Goal: Task Accomplishment & Management: Use online tool/utility

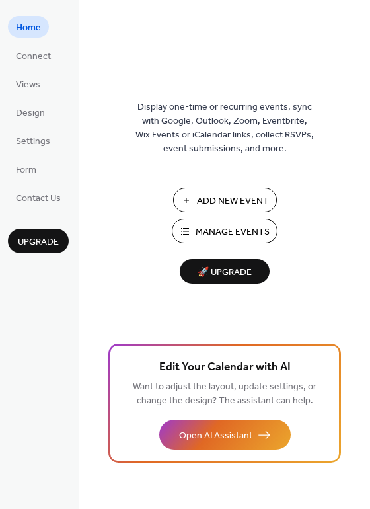
click at [207, 232] on span "Manage Events" at bounding box center [233, 232] width 74 height 14
click at [226, 204] on span "Add New Event" at bounding box center [233, 201] width 72 height 14
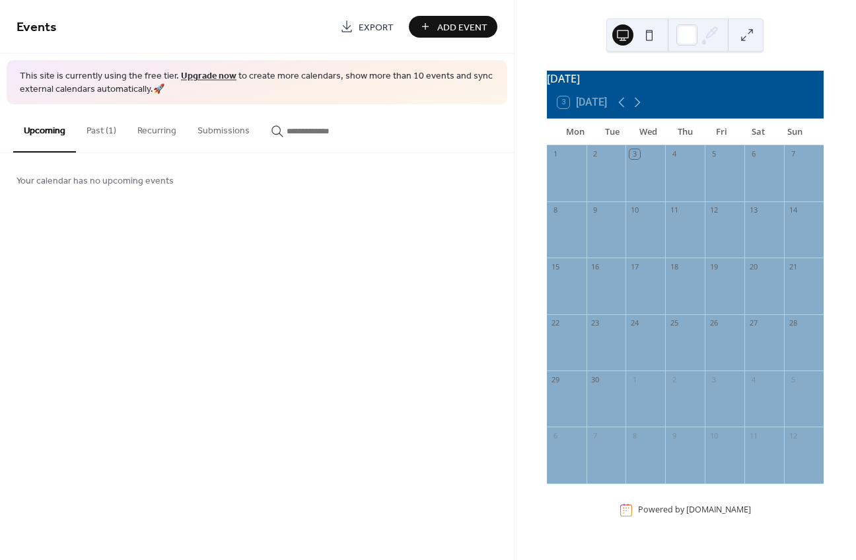
click at [212, 74] on link "Upgrade now" at bounding box center [209, 76] width 56 height 18
click at [825, 285] on div "September 2025 3 Today Mon Tue Wed Thu Fri Sat Sun 1 2 3 4 5 6 7 8 9 10 11 12 1…" at bounding box center [685, 297] width 299 height 454
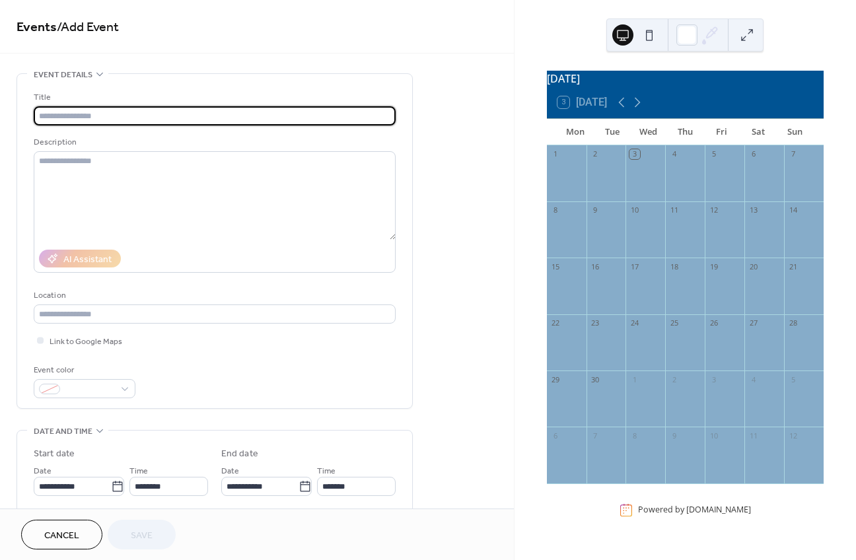
click at [189, 114] on input "text" at bounding box center [215, 115] width 362 height 19
